Goal: Task Accomplishment & Management: Complete application form

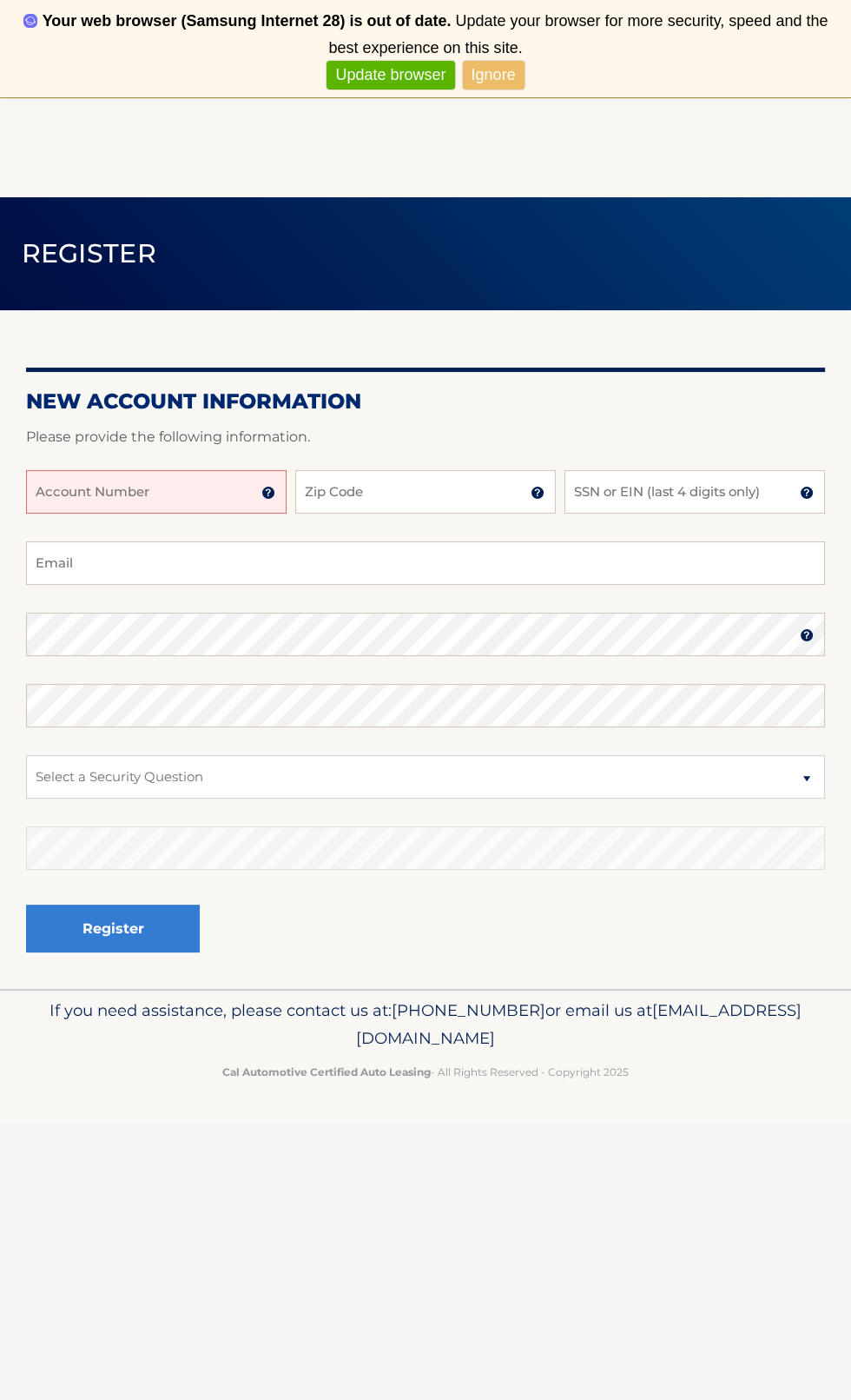
click at [138, 485] on input "Account Number" at bounding box center [156, 491] width 261 height 44
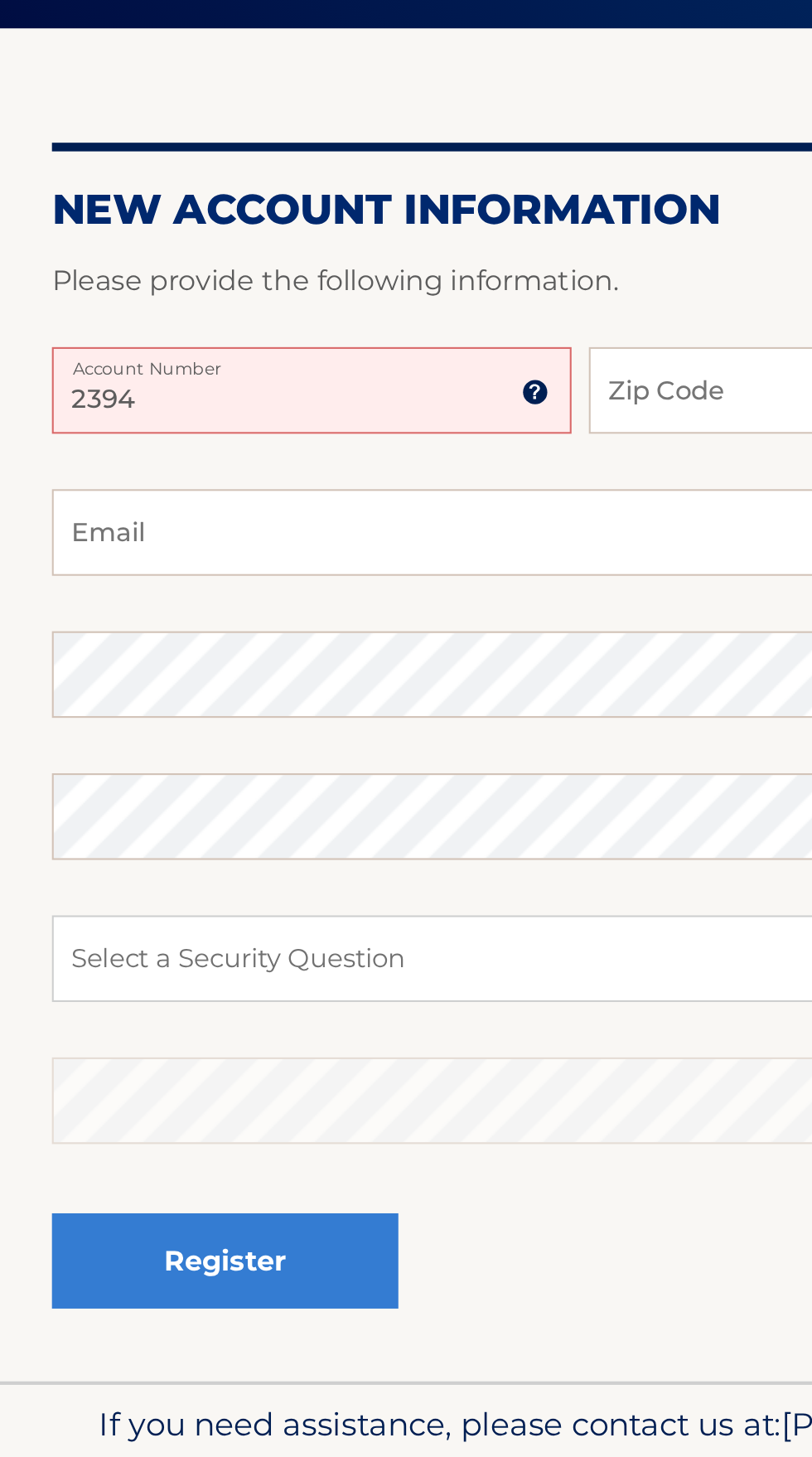
type input "2394"
click at [333, 462] on input "Zip Code" at bounding box center [406, 469] width 249 height 42
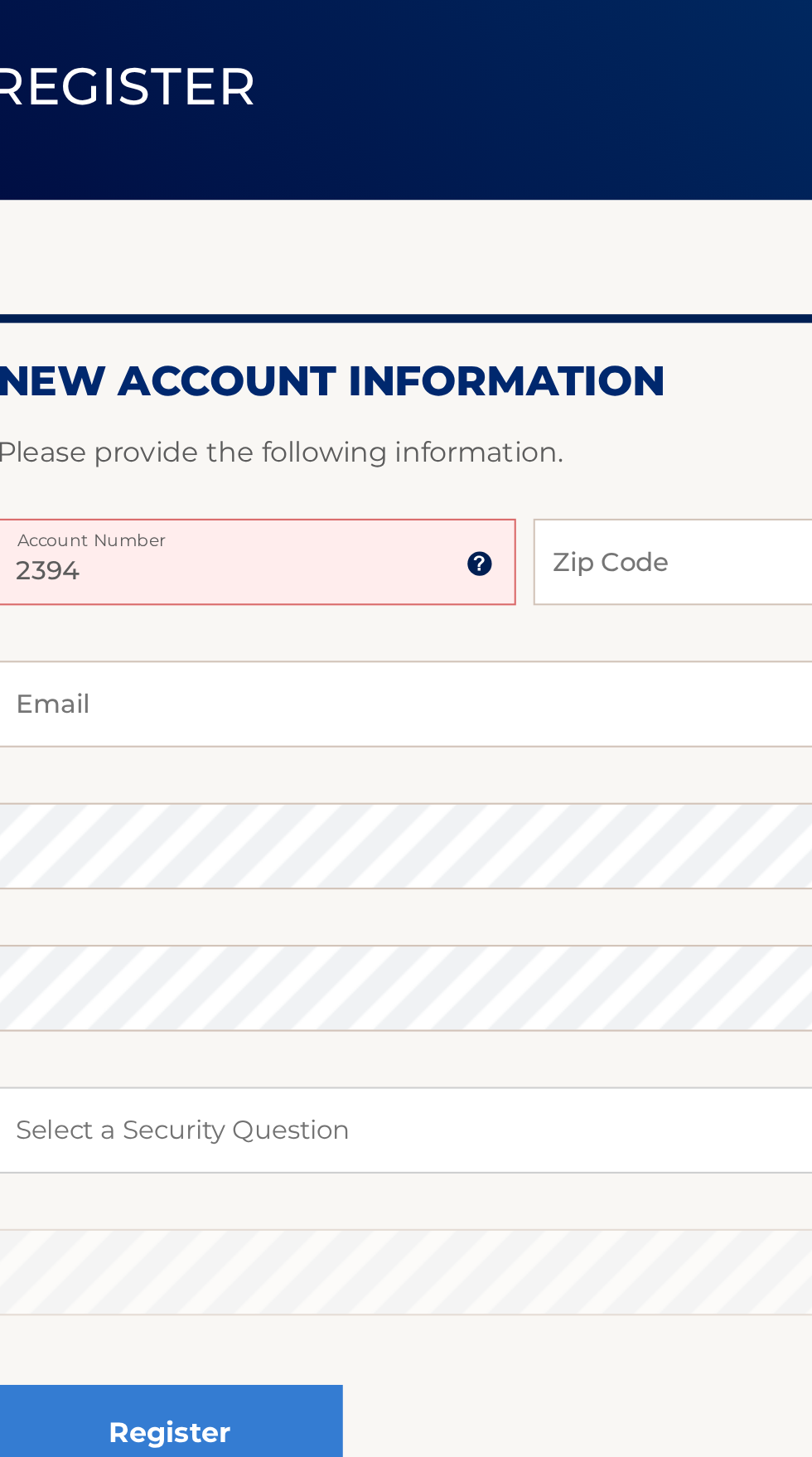
click at [255, 476] on img at bounding box center [256, 470] width 13 height 13
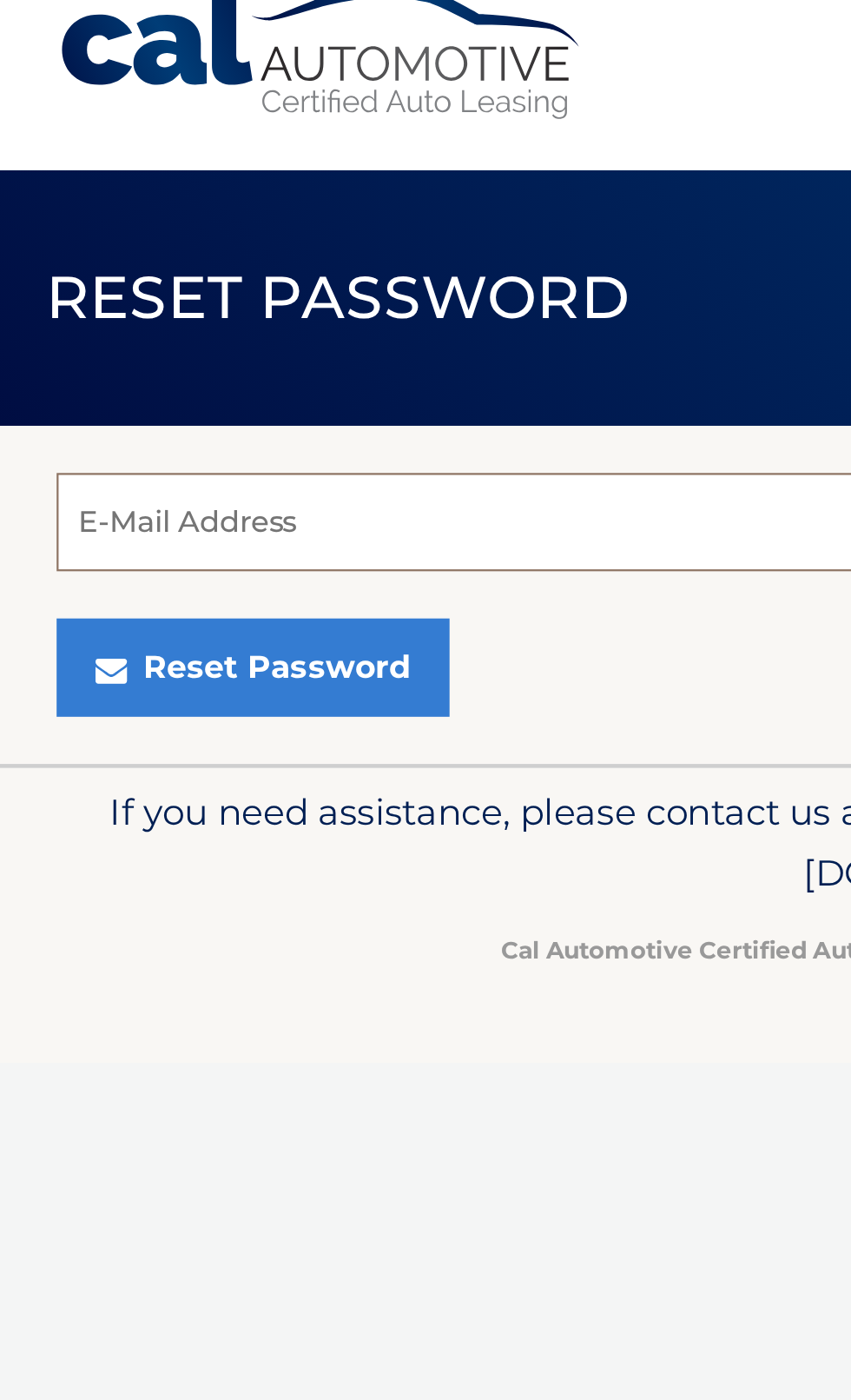
click at [166, 255] on input "E-Mail Address" at bounding box center [425, 256] width 799 height 44
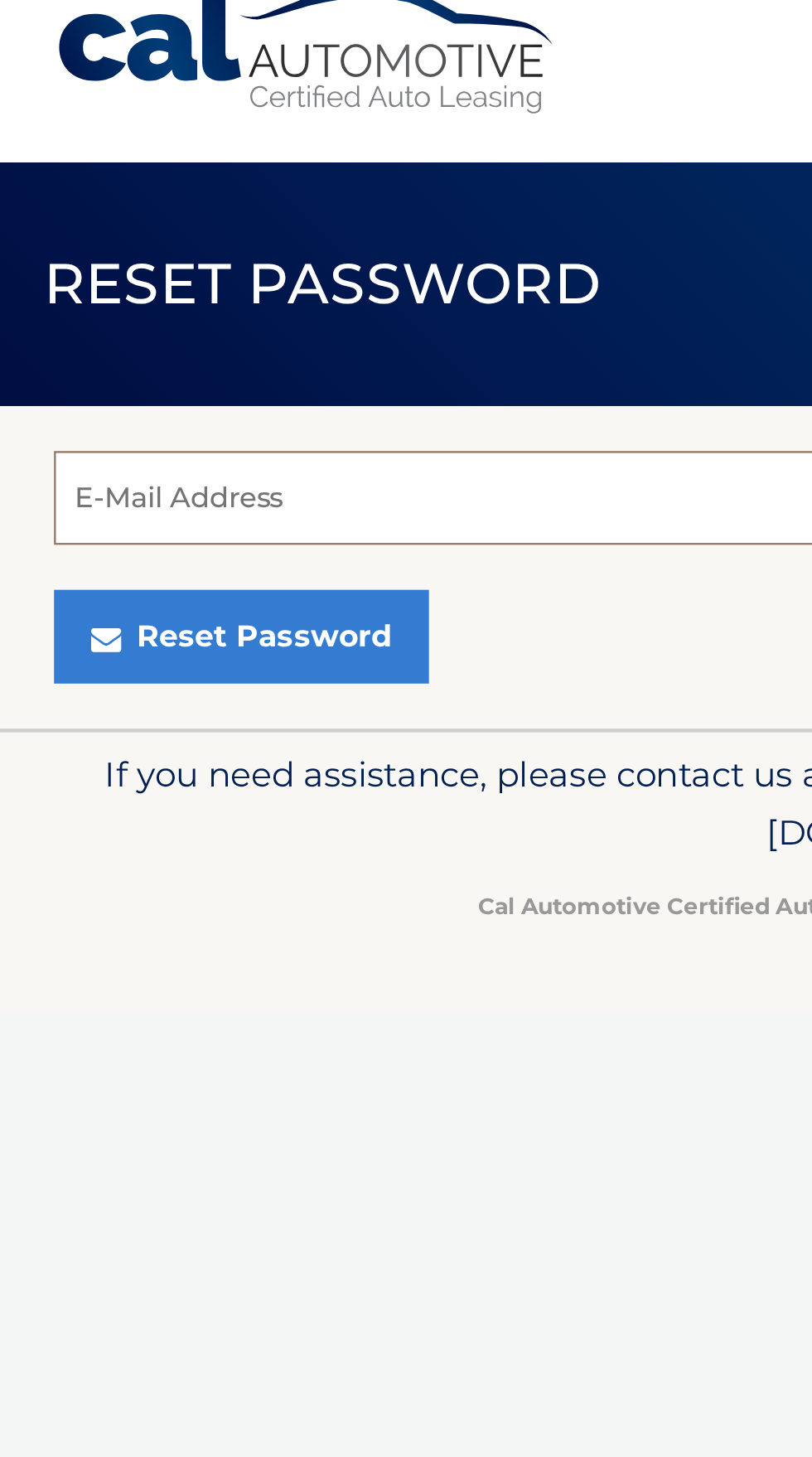
type input "[EMAIL_ADDRESS][DOMAIN_NAME]"
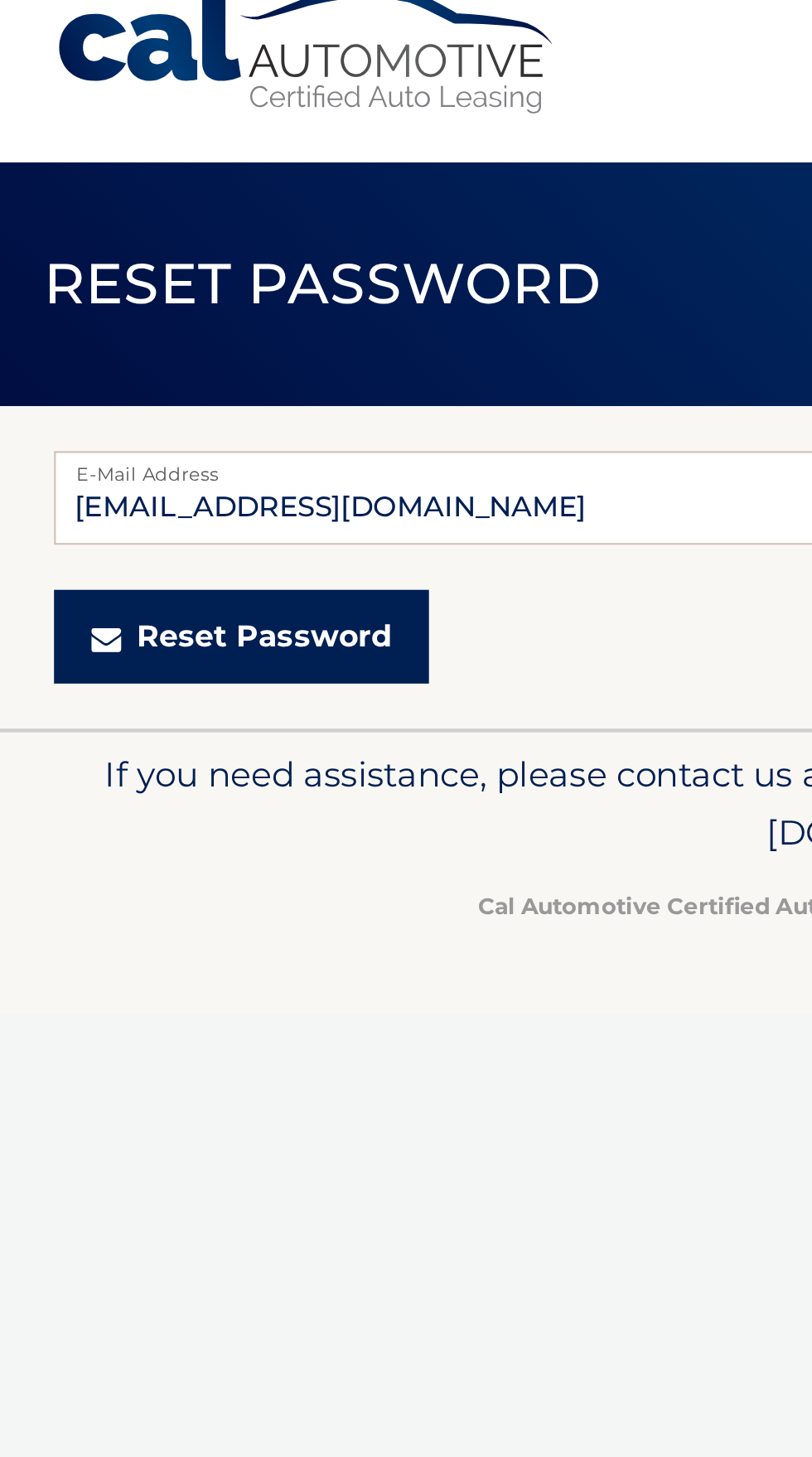
click at [123, 306] on button "Reset Password" at bounding box center [107, 305] width 165 height 42
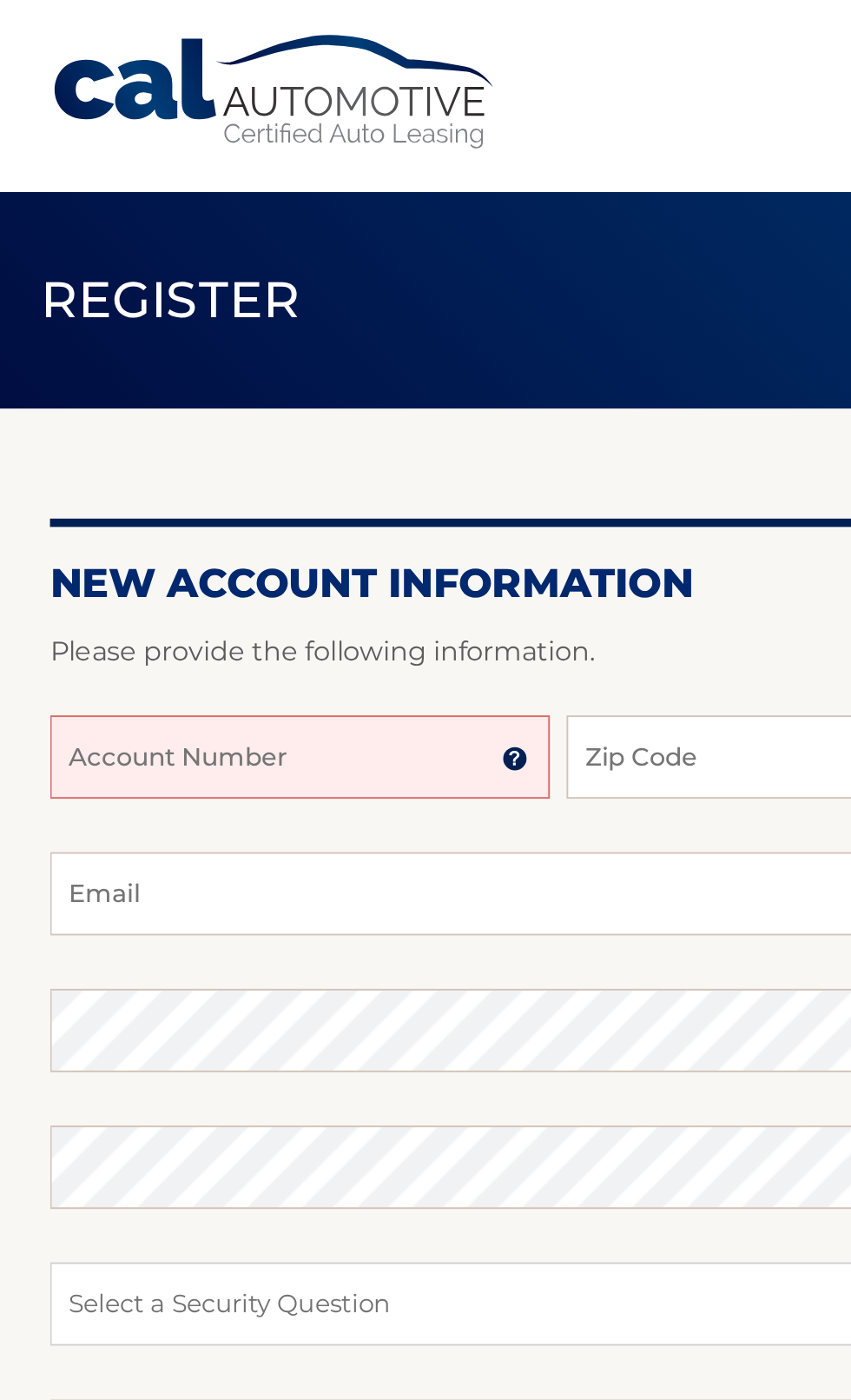
click at [180, 391] on input "Account Number" at bounding box center [156, 394] width 261 height 44
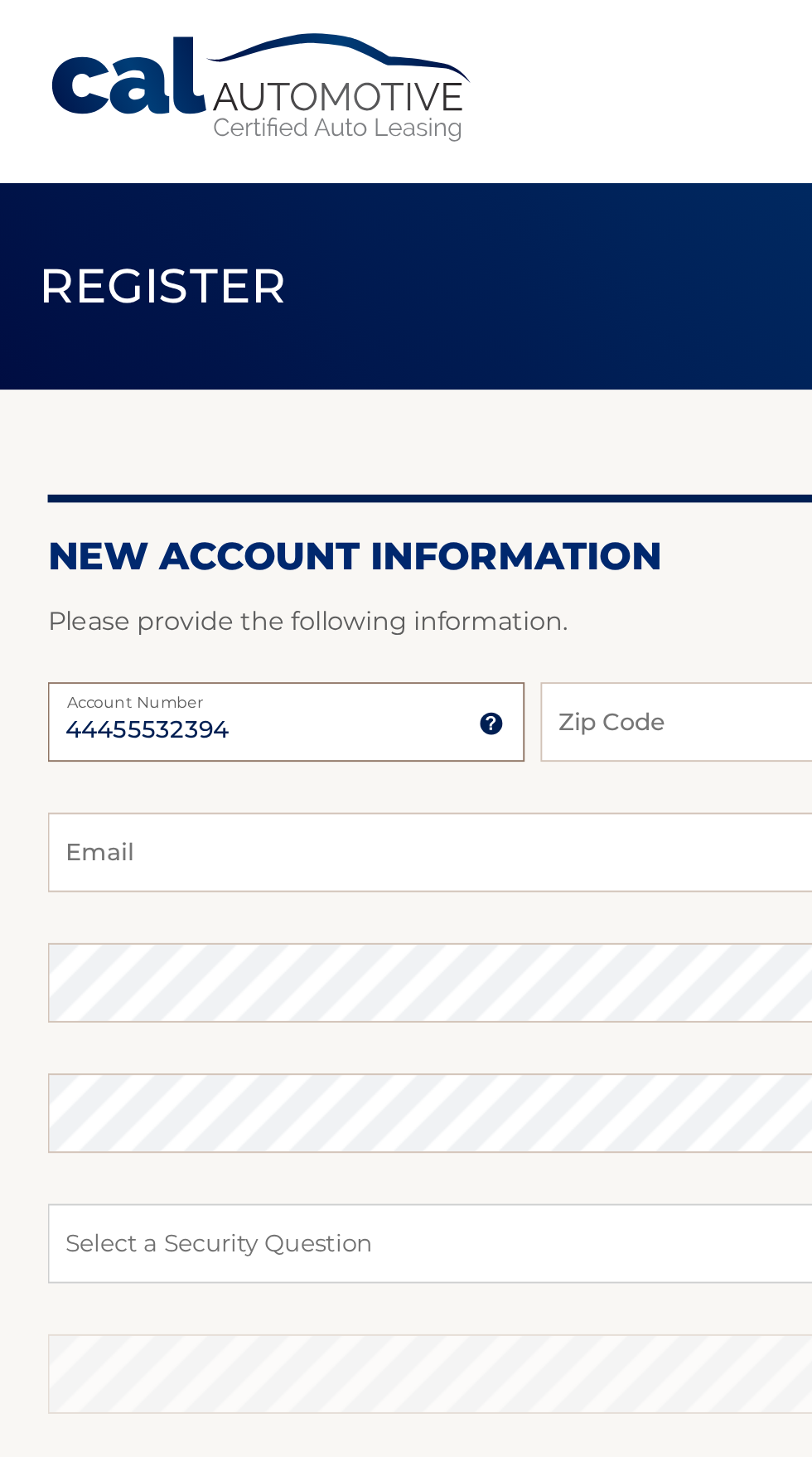
type input "44455532394"
click at [342, 375] on input "Zip Code" at bounding box center [406, 376] width 249 height 42
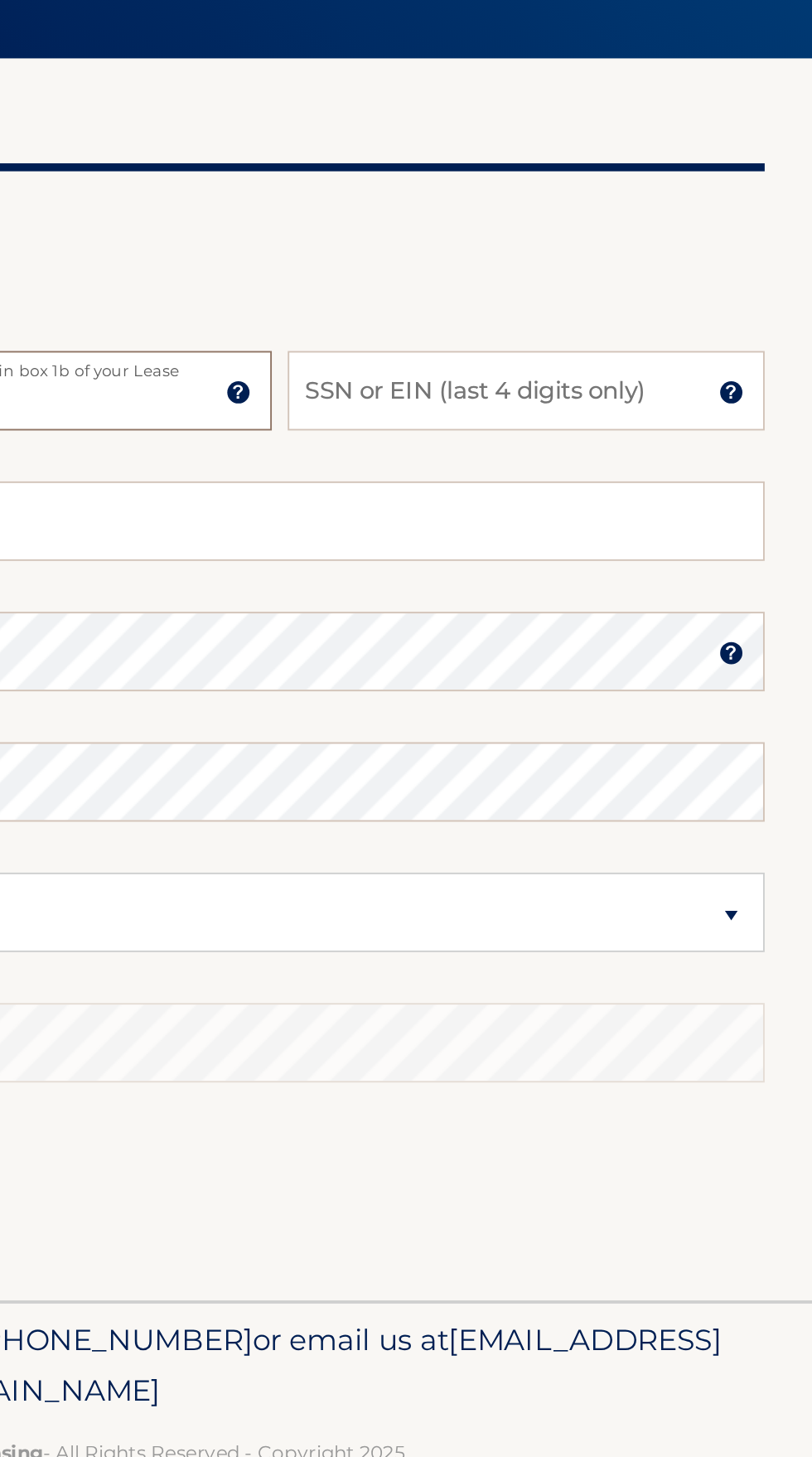
type input "19073"
click at [672, 380] on input "SSN or EIN (last 4 digits only)" at bounding box center [663, 376] width 249 height 42
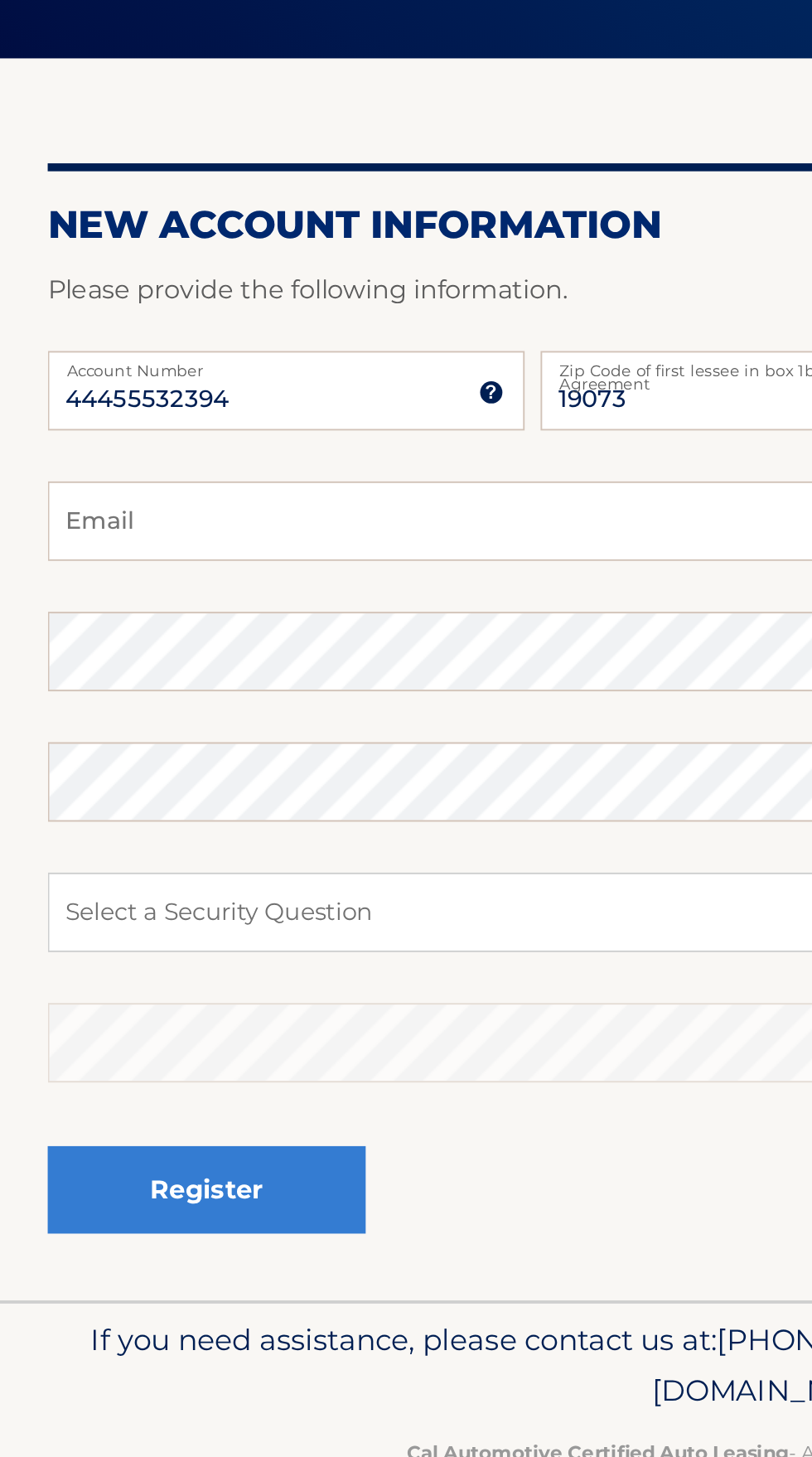
type input "1462"
click at [117, 439] on input "Email" at bounding box center [406, 444] width 763 height 42
type input "[EMAIL_ADDRESS][DOMAIN_NAME]"
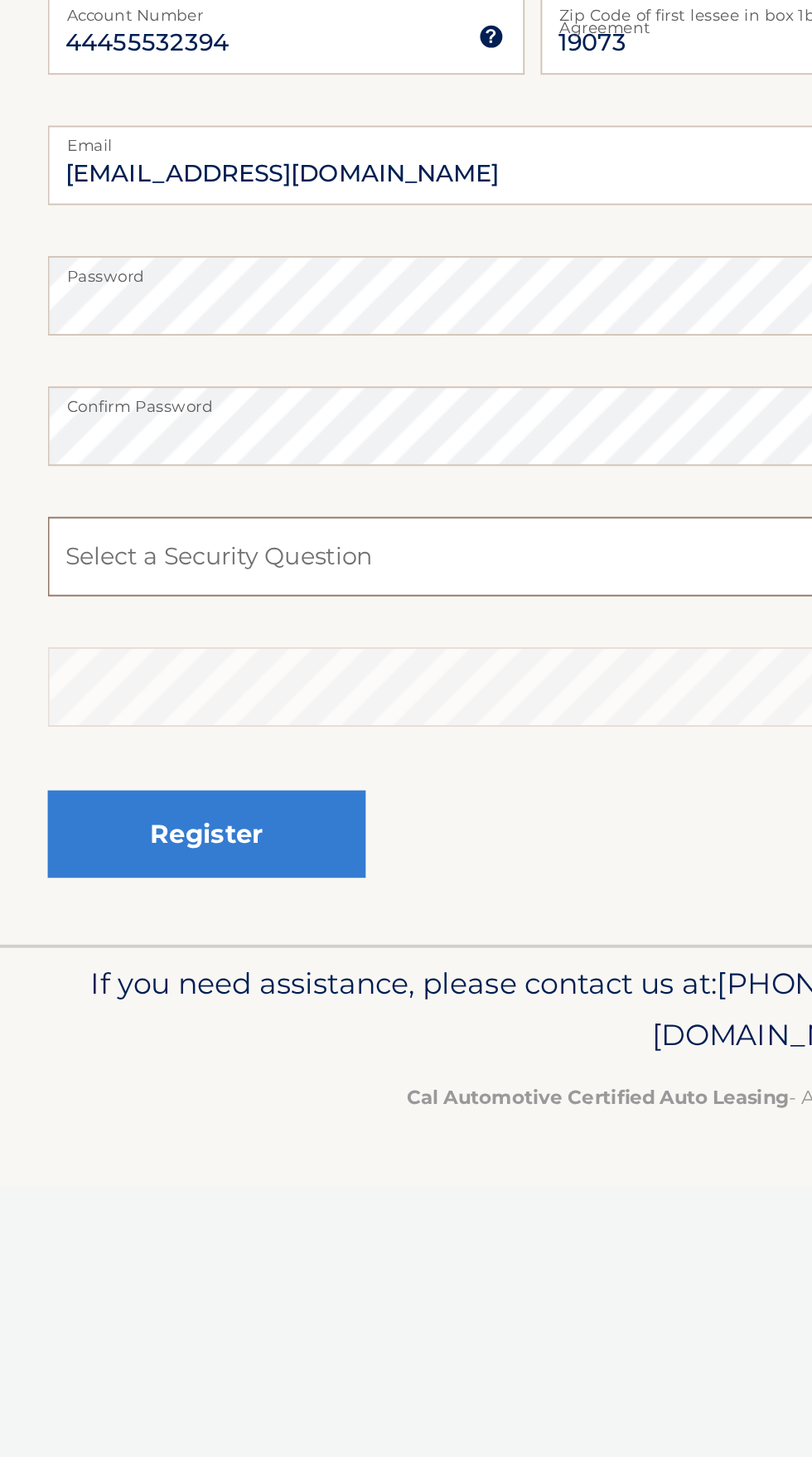
click at [212, 650] on select "Select a Security Question What was the name of your elementary school? What is…" at bounding box center [406, 649] width 763 height 42
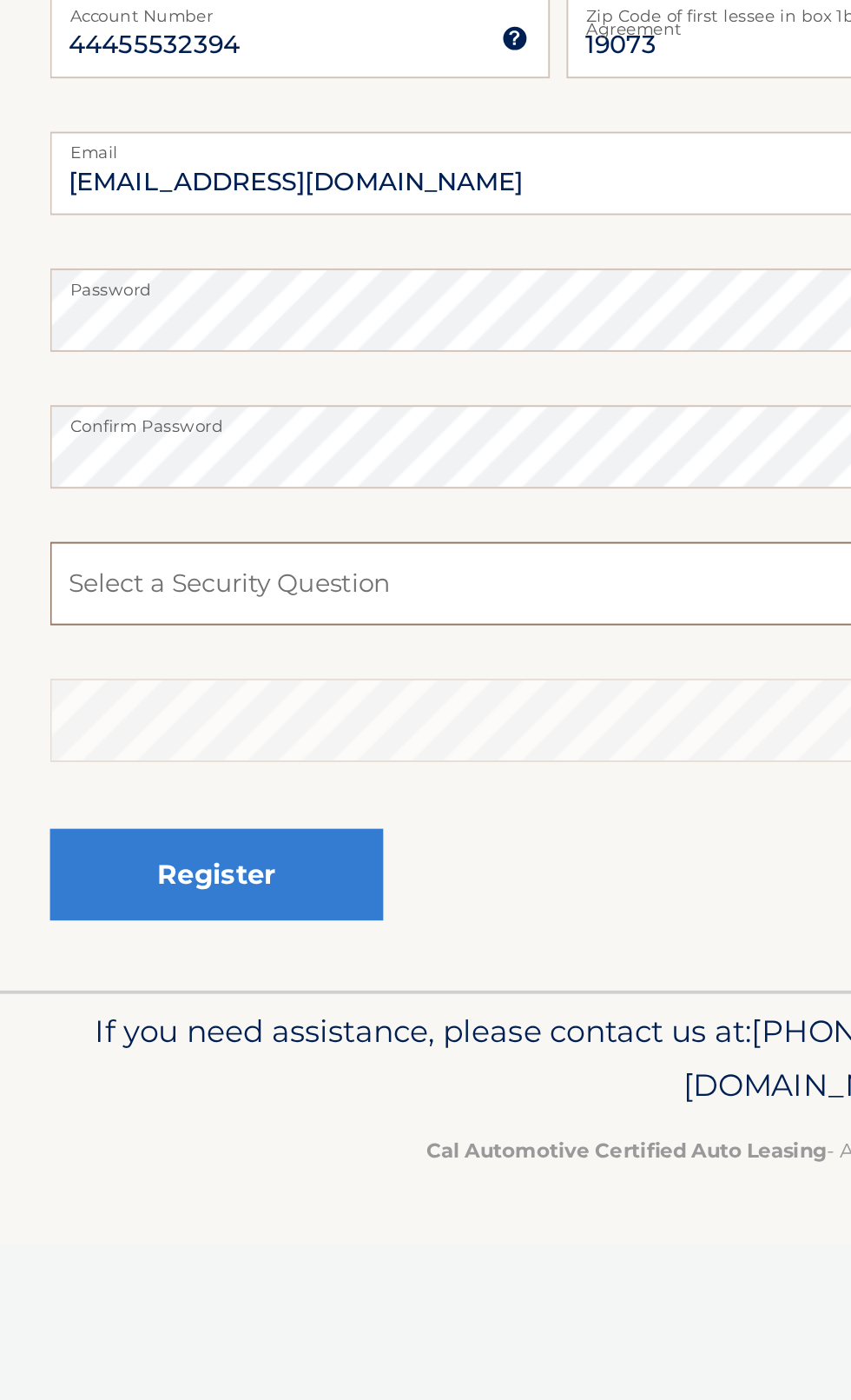
select select "1"
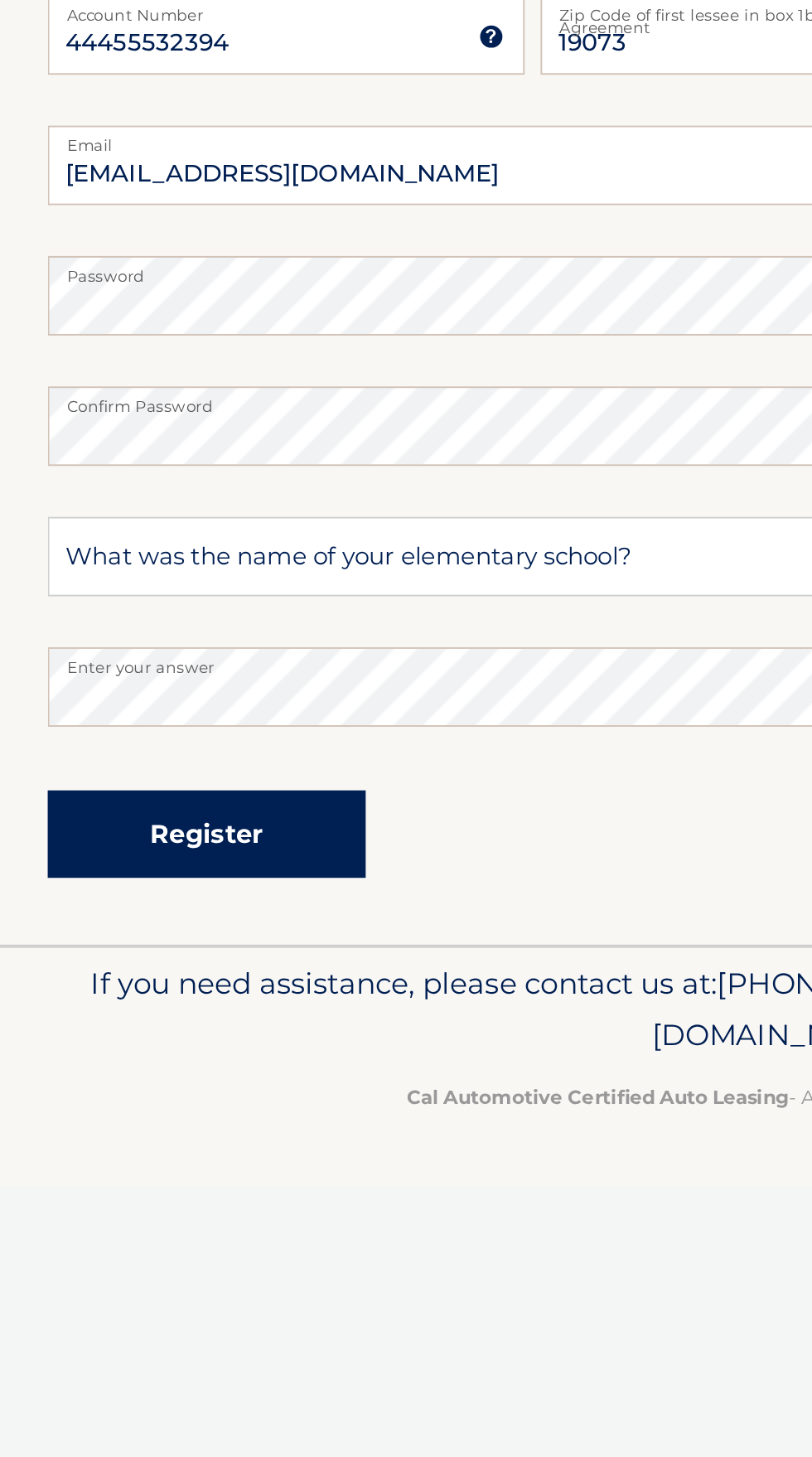
click at [116, 793] on button "Register" at bounding box center [107, 793] width 165 height 45
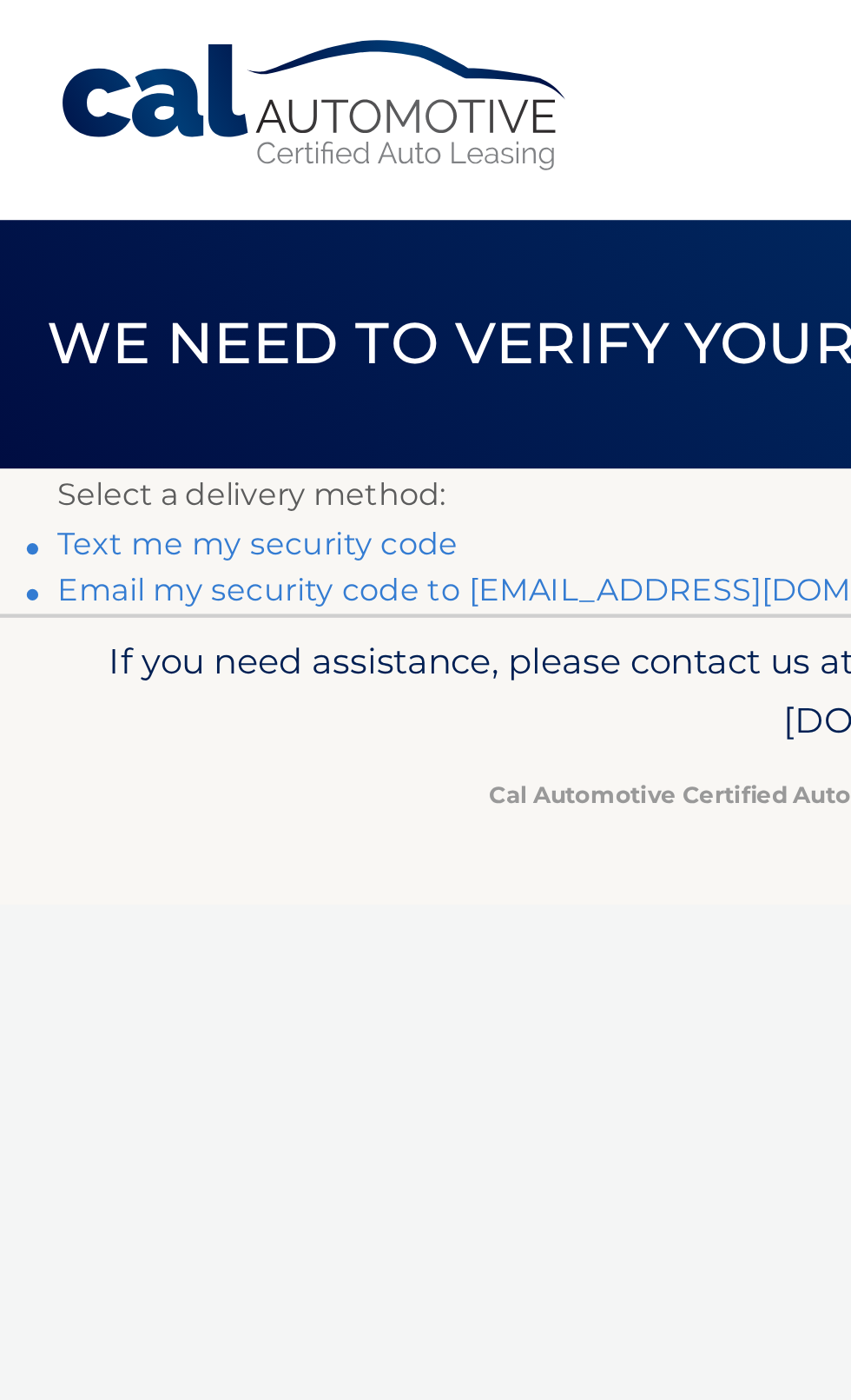
click at [83, 244] on link "Text me my security code" at bounding box center [117, 247] width 182 height 17
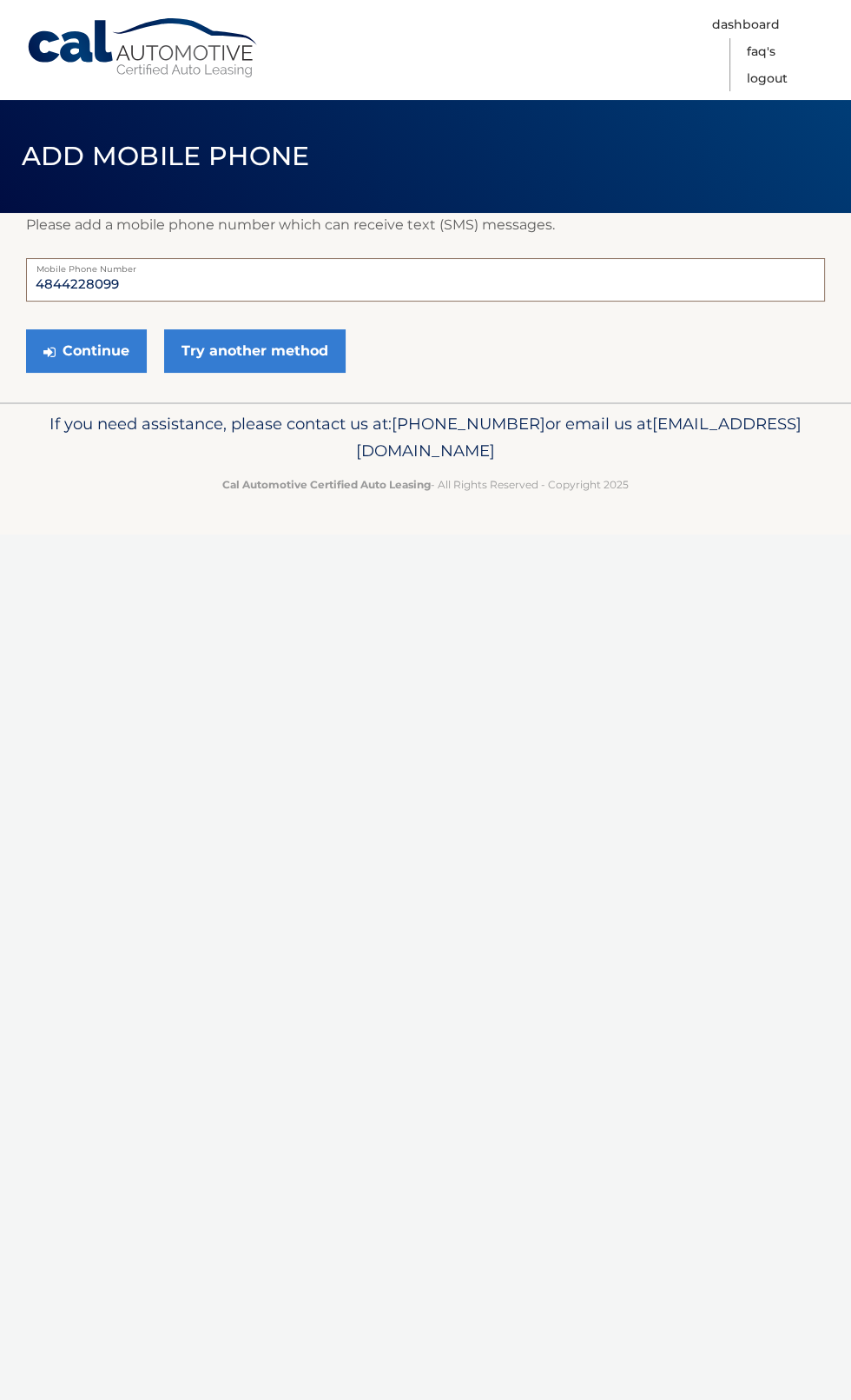
click at [158, 276] on input "4844228099" at bounding box center [425, 279] width 799 height 44
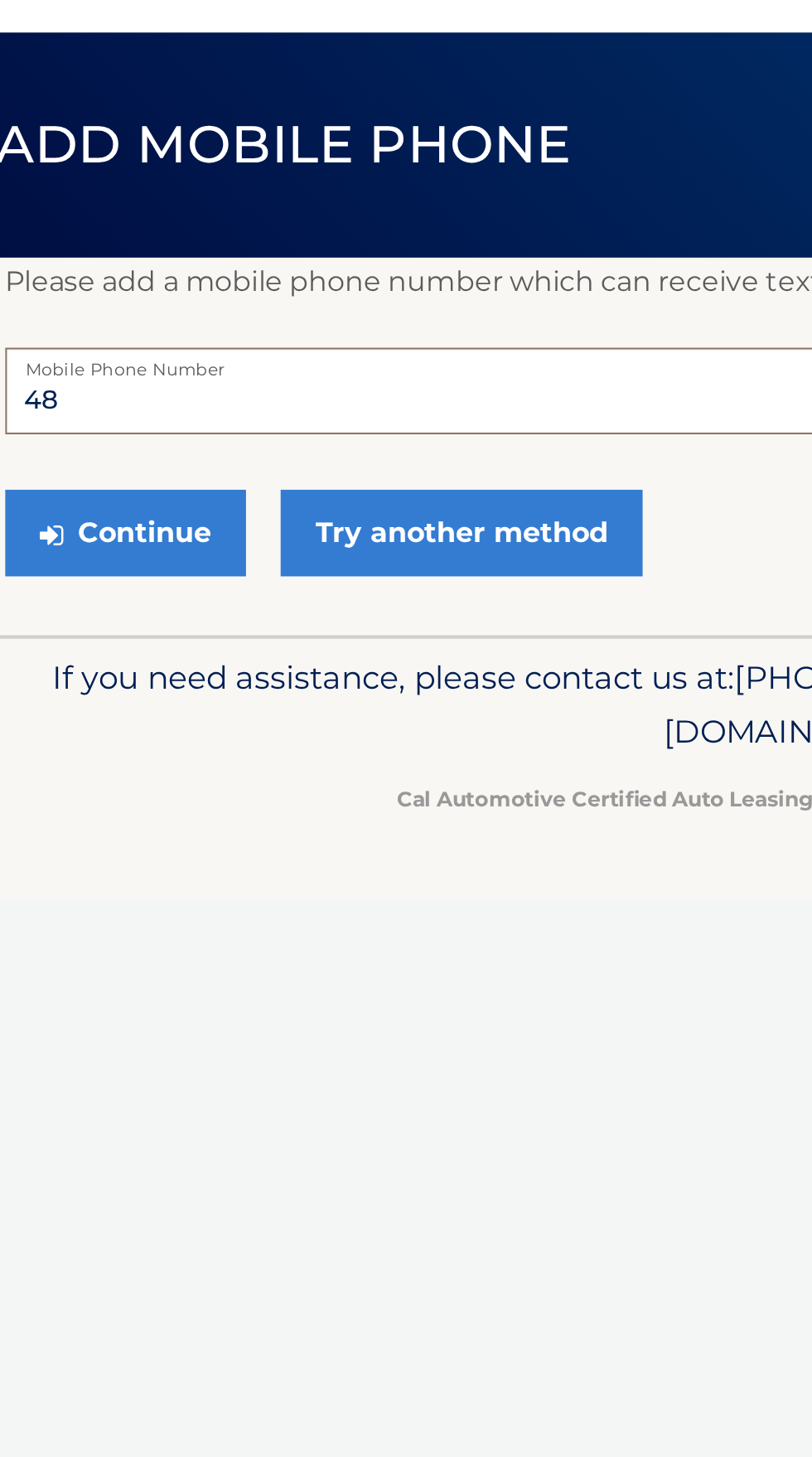
type input "4"
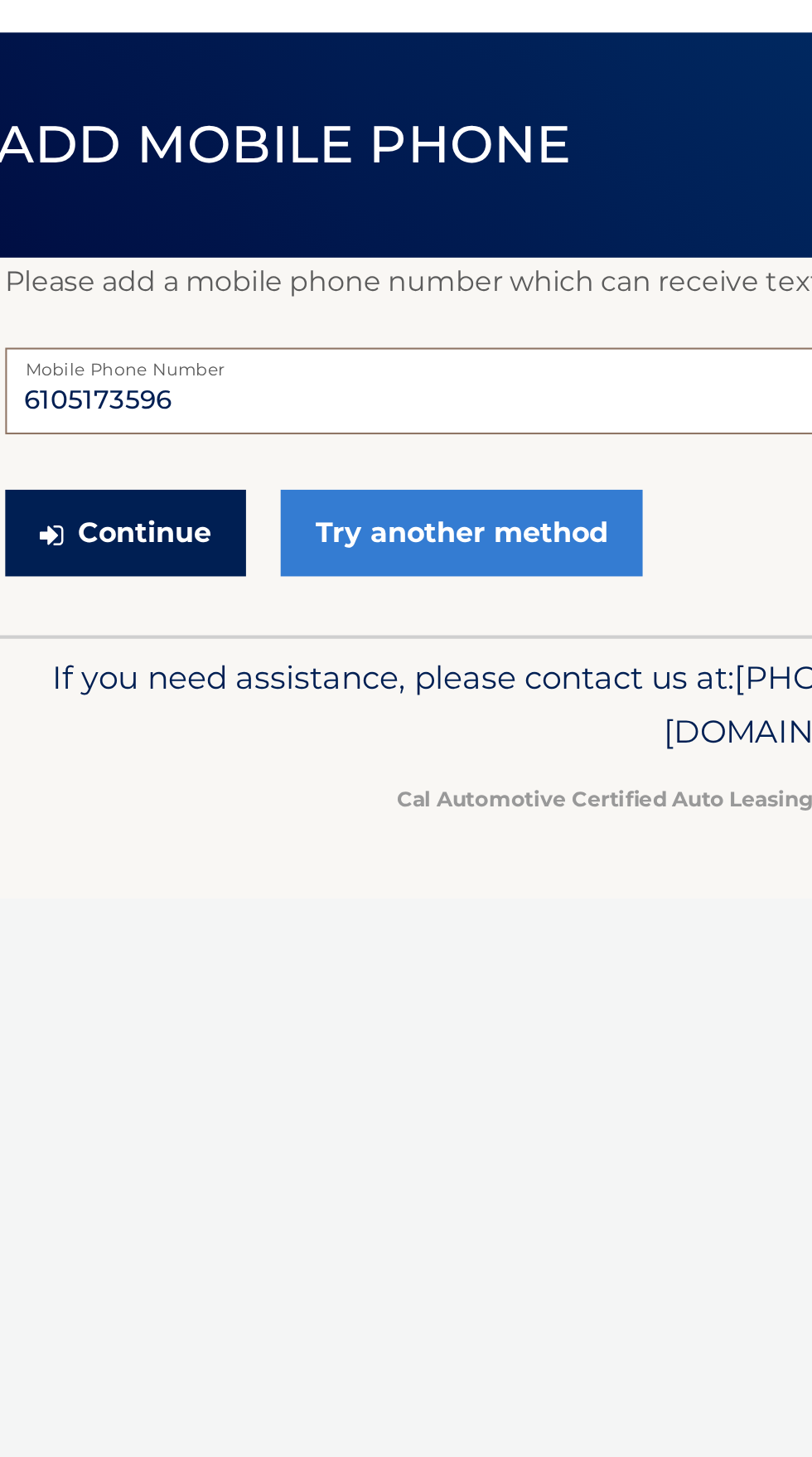
type input "6105173596"
click at [90, 337] on button "Continue" at bounding box center [82, 335] width 115 height 42
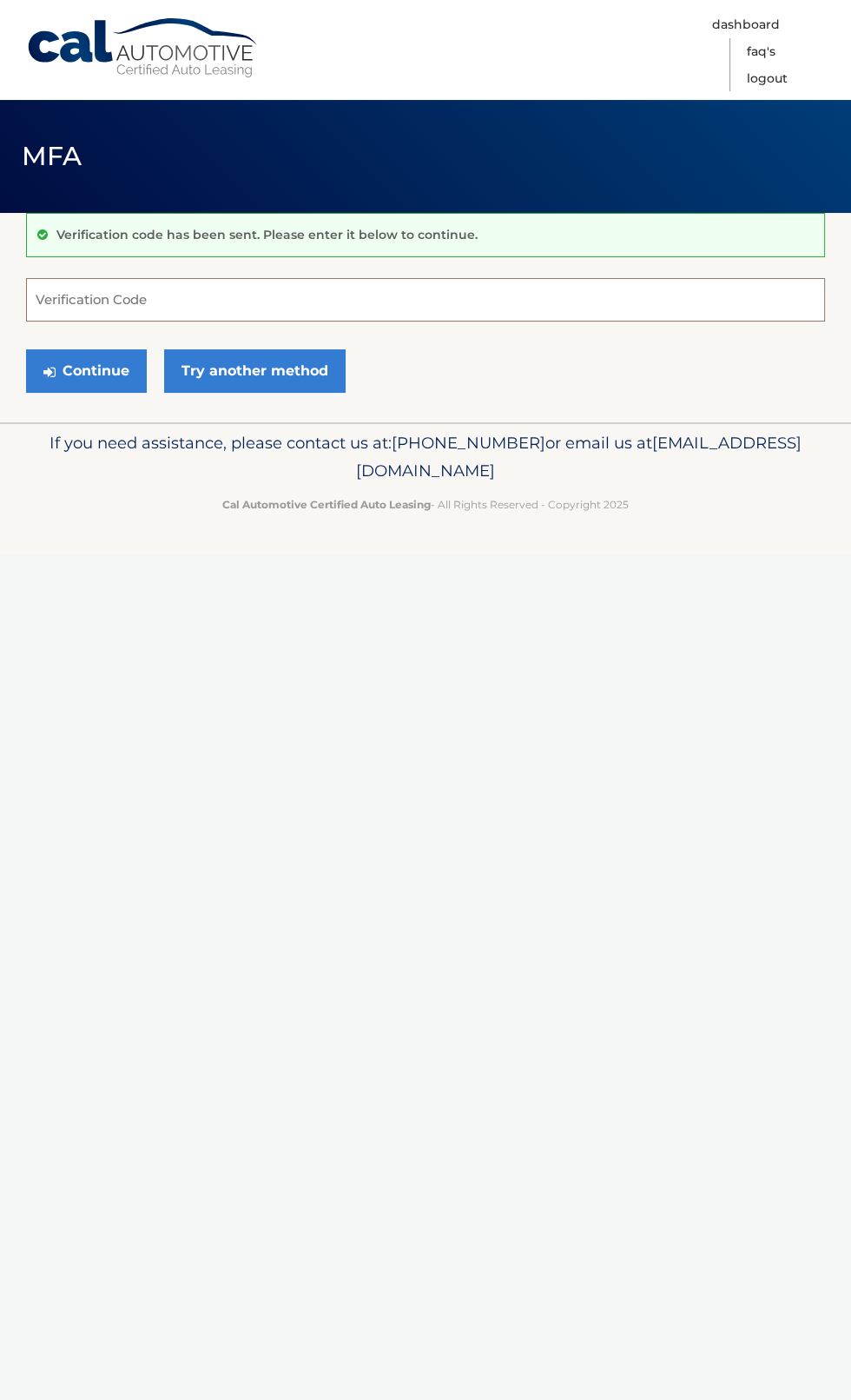
click at [215, 289] on input "Verification Code" at bounding box center [425, 300] width 799 height 44
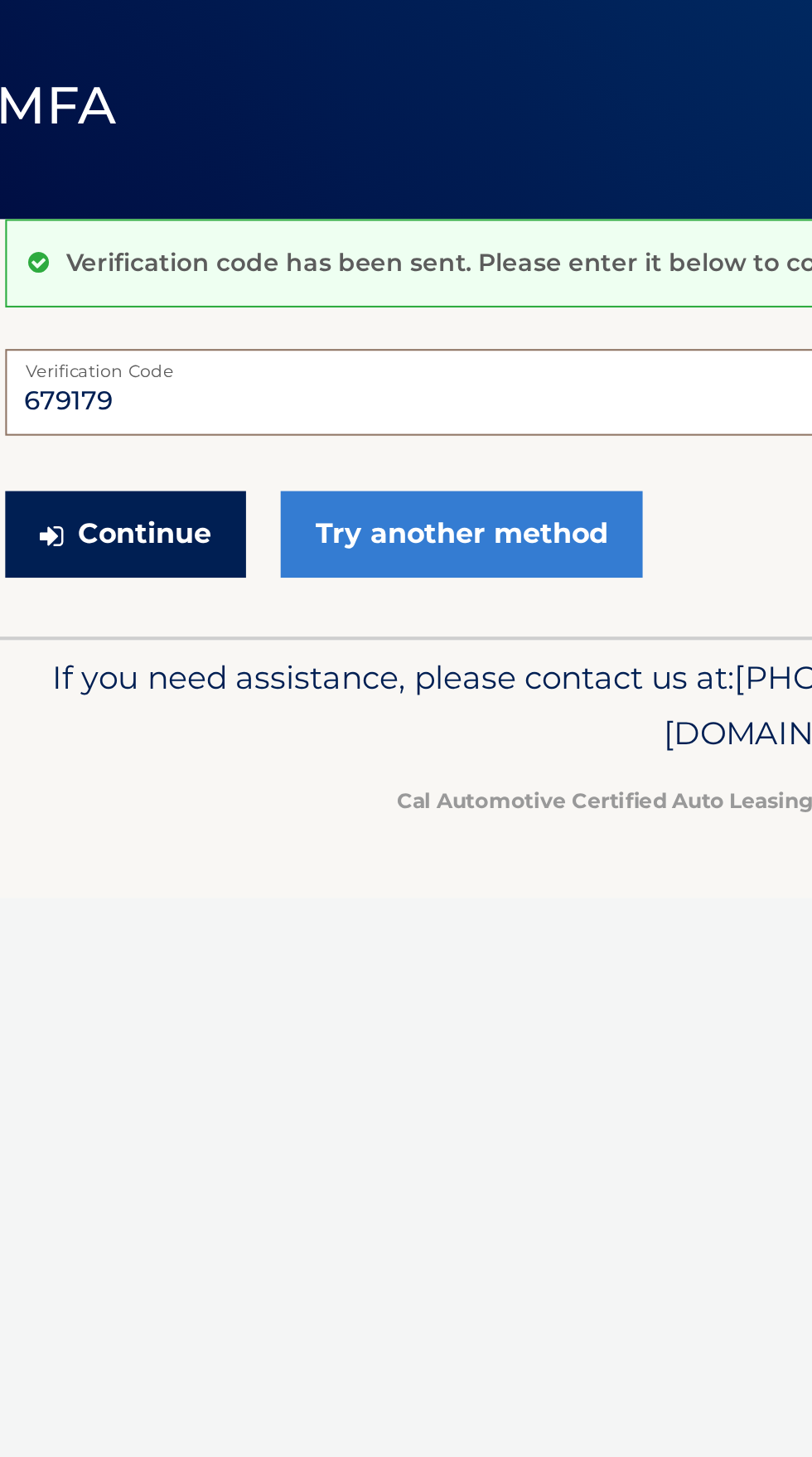
type input "679179"
click at [86, 353] on button "Continue" at bounding box center [82, 354] width 115 height 42
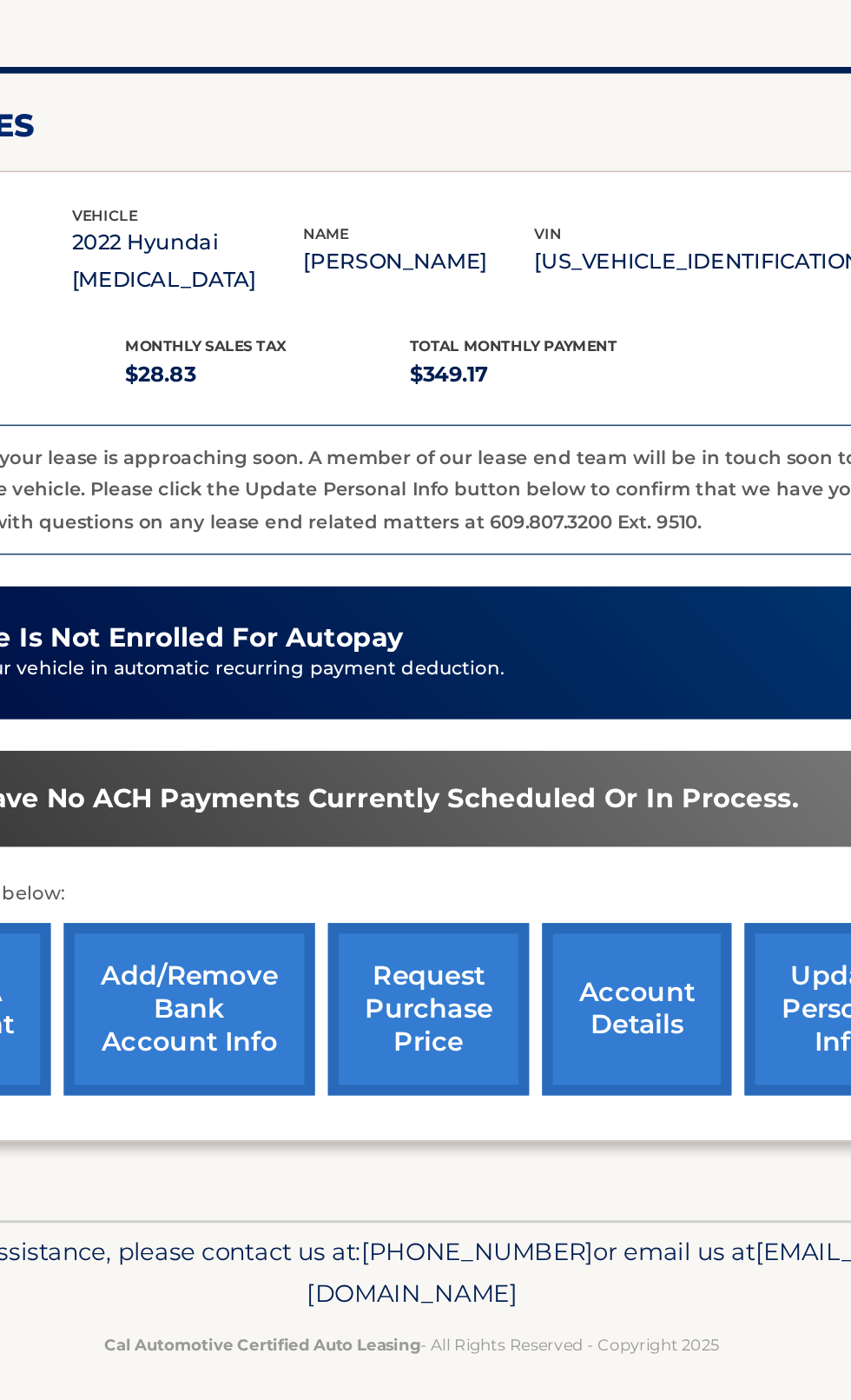
click at [433, 881] on link "request purchase price" at bounding box center [437, 914] width 133 height 114
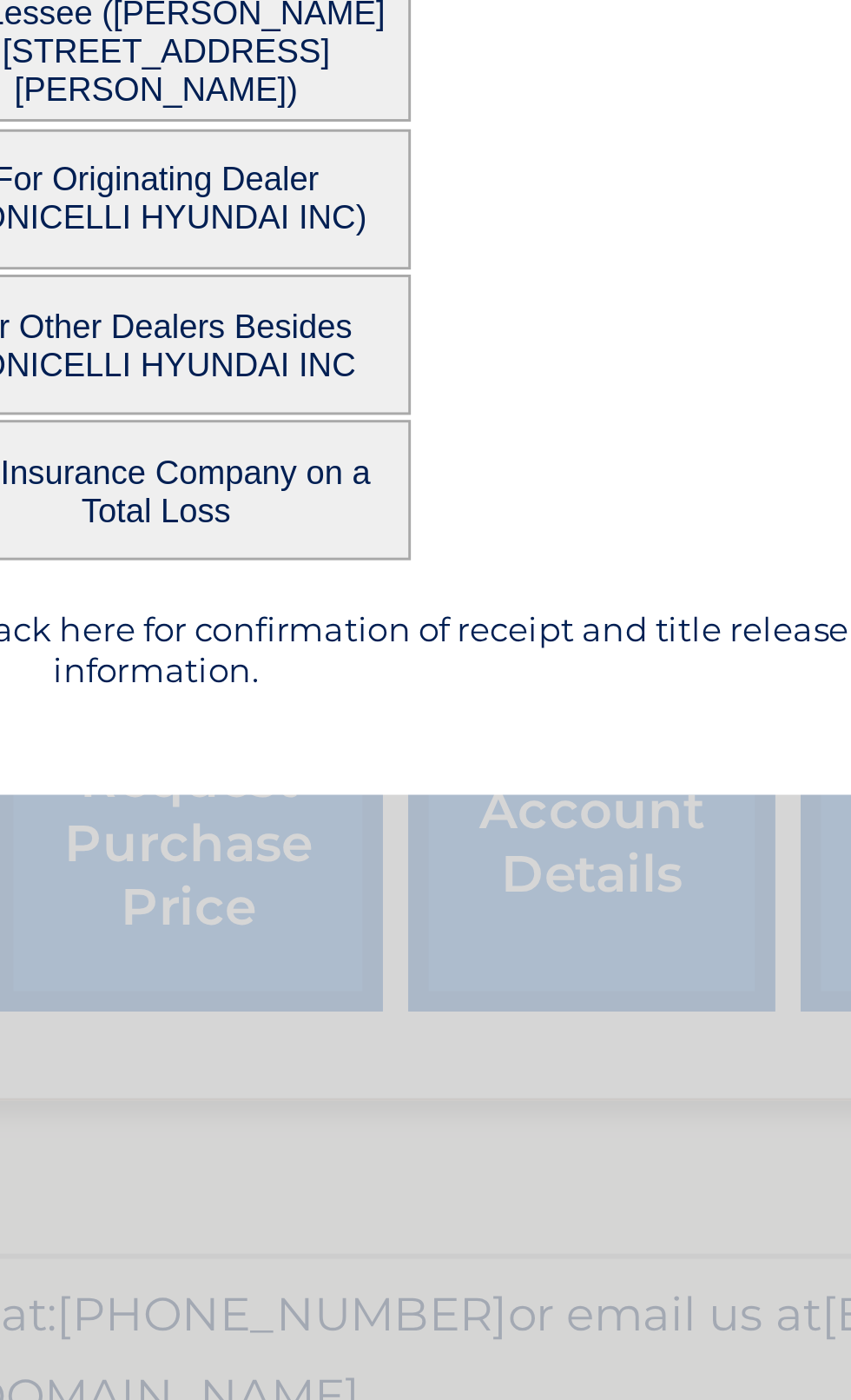
click at [489, 667] on button "For Lessee (ANTHONY PALAZZO Jr - 153 First Ave, , Newton Square, PA 19073)" at bounding box center [425, 643] width 173 height 48
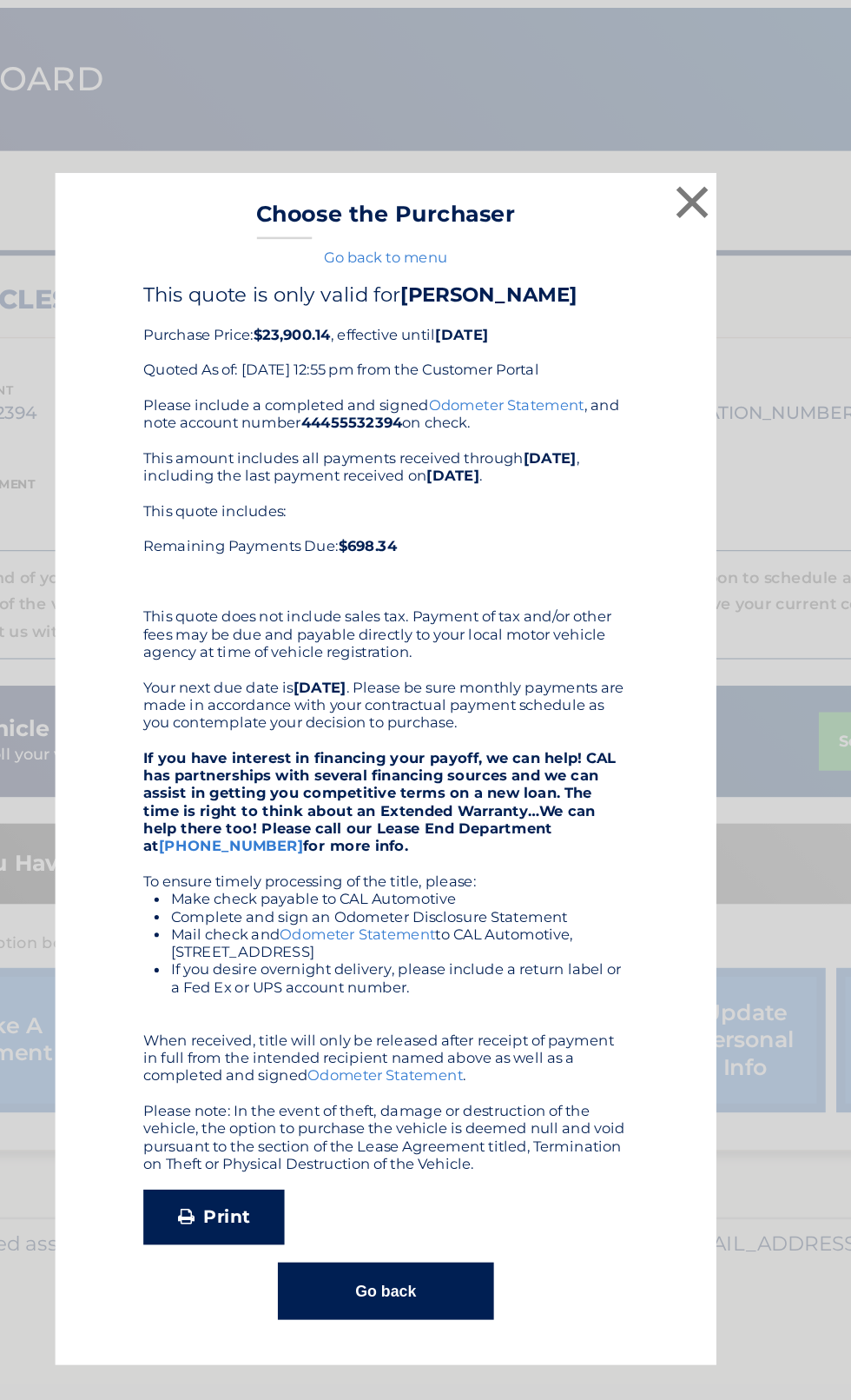
click at [327, 1075] on link "Print" at bounding box center [290, 1053] width 111 height 44
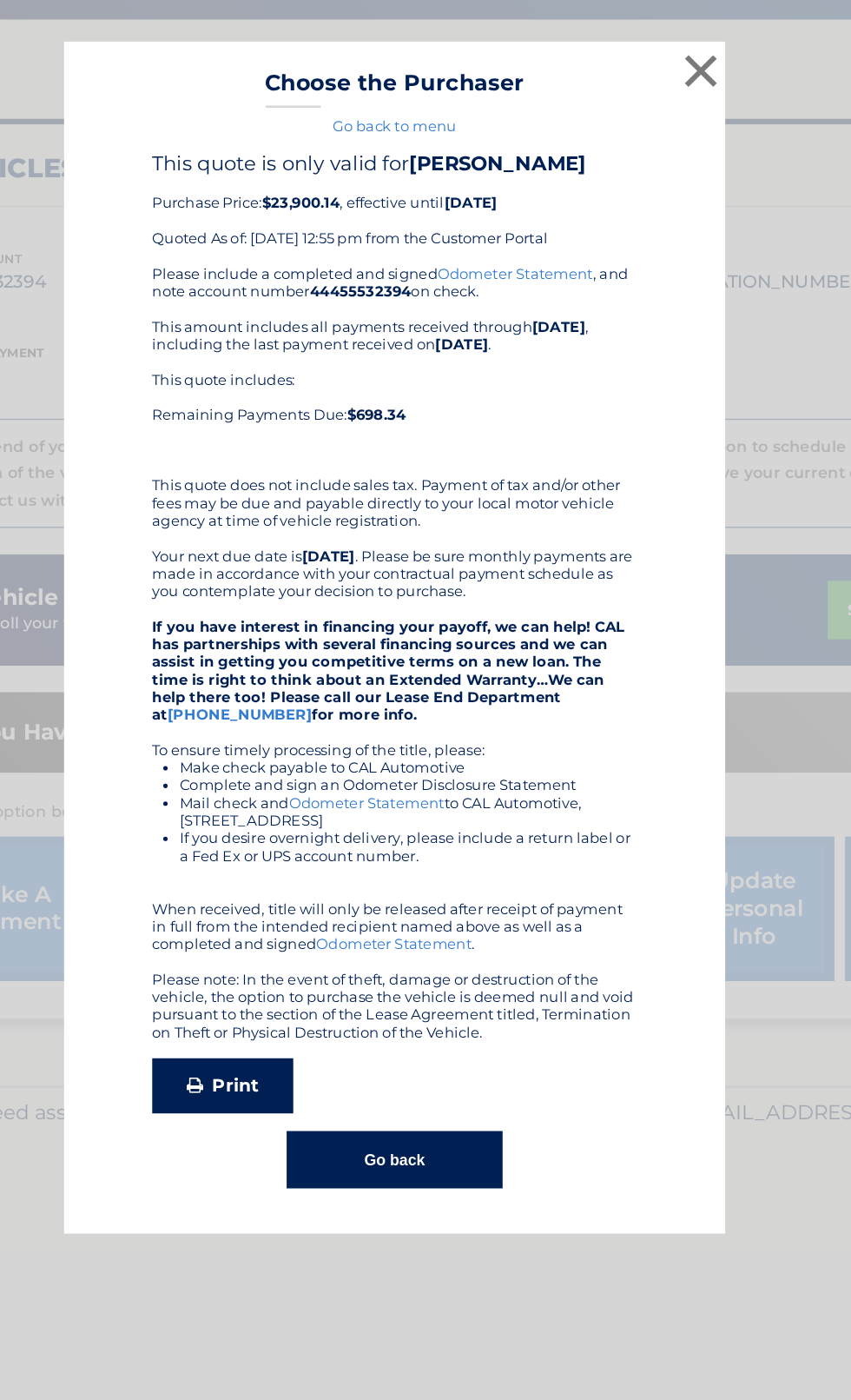
click at [275, 1059] on icon at bounding box center [268, 1052] width 13 height 14
